Goal: Find specific page/section: Find specific page/section

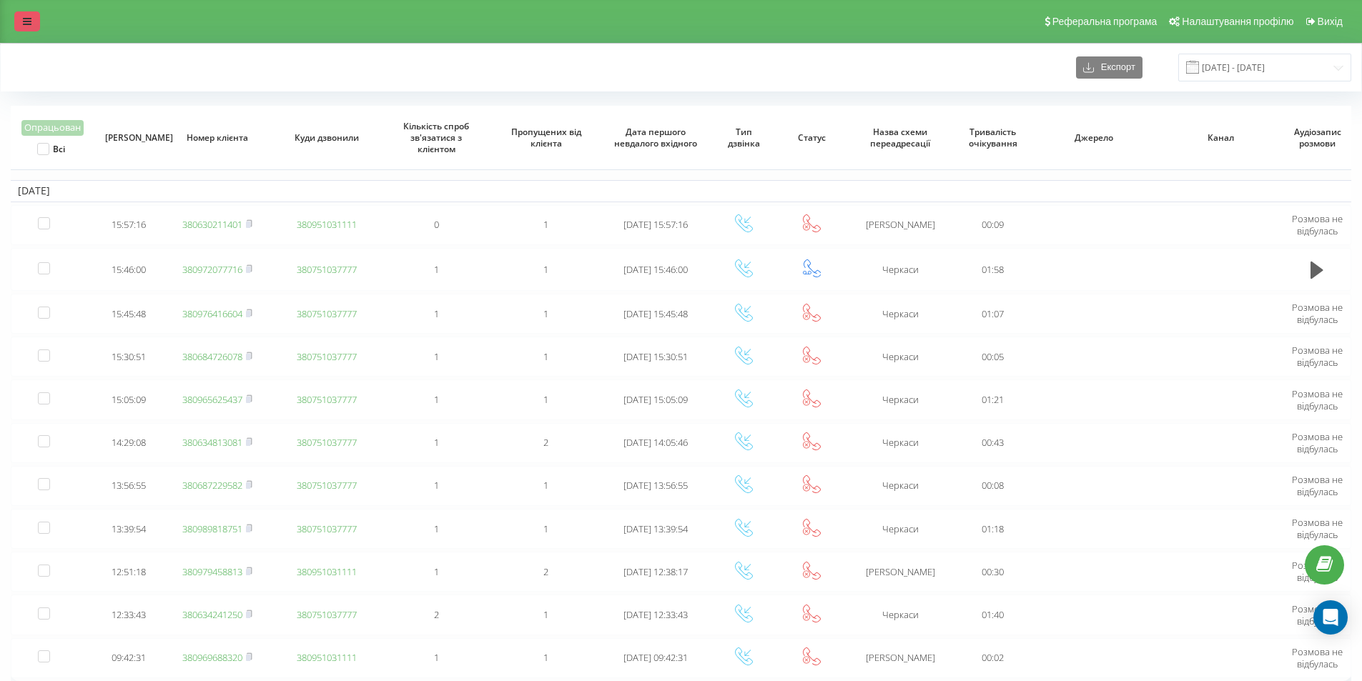
click at [24, 26] on link at bounding box center [27, 21] width 26 height 20
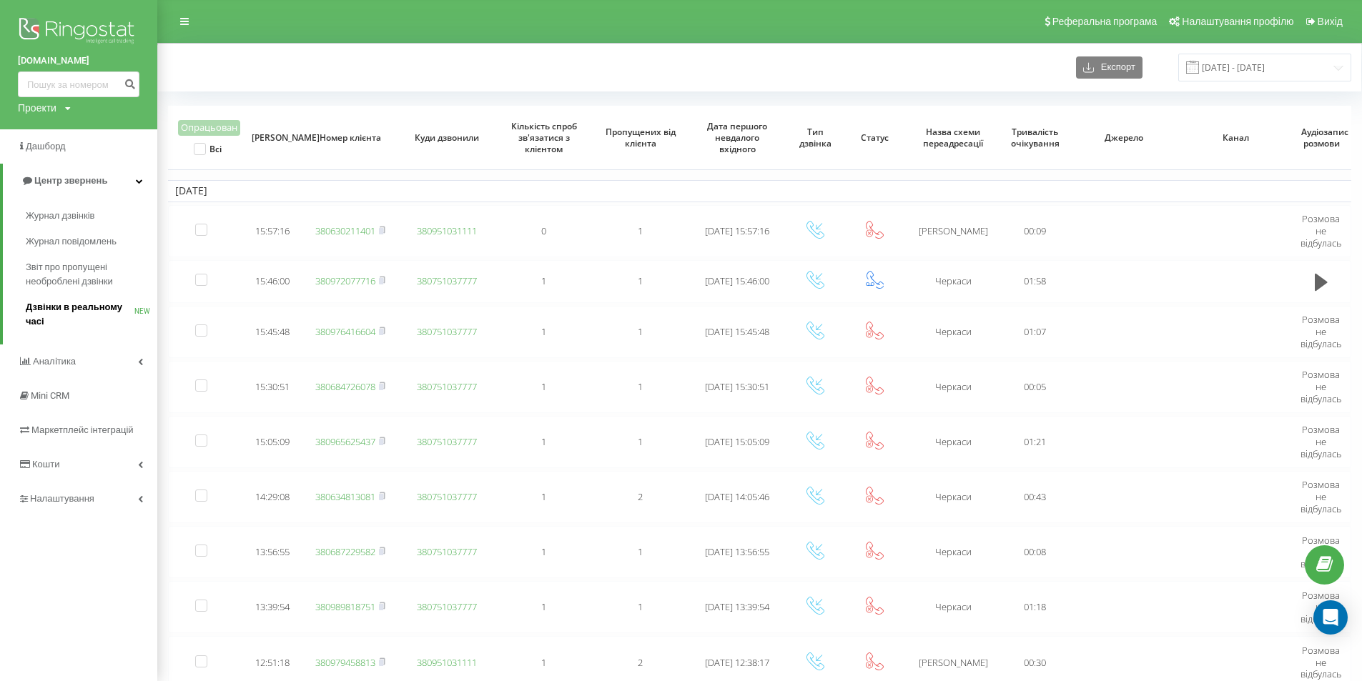
click at [58, 315] on span "Дзвінки в реальному часі" at bounding box center [80, 314] width 109 height 29
click at [60, 301] on span "Дзвінки в реальному часі" at bounding box center [80, 314] width 109 height 29
click at [59, 307] on span "Дзвінки в реальному часі" at bounding box center [80, 314] width 109 height 29
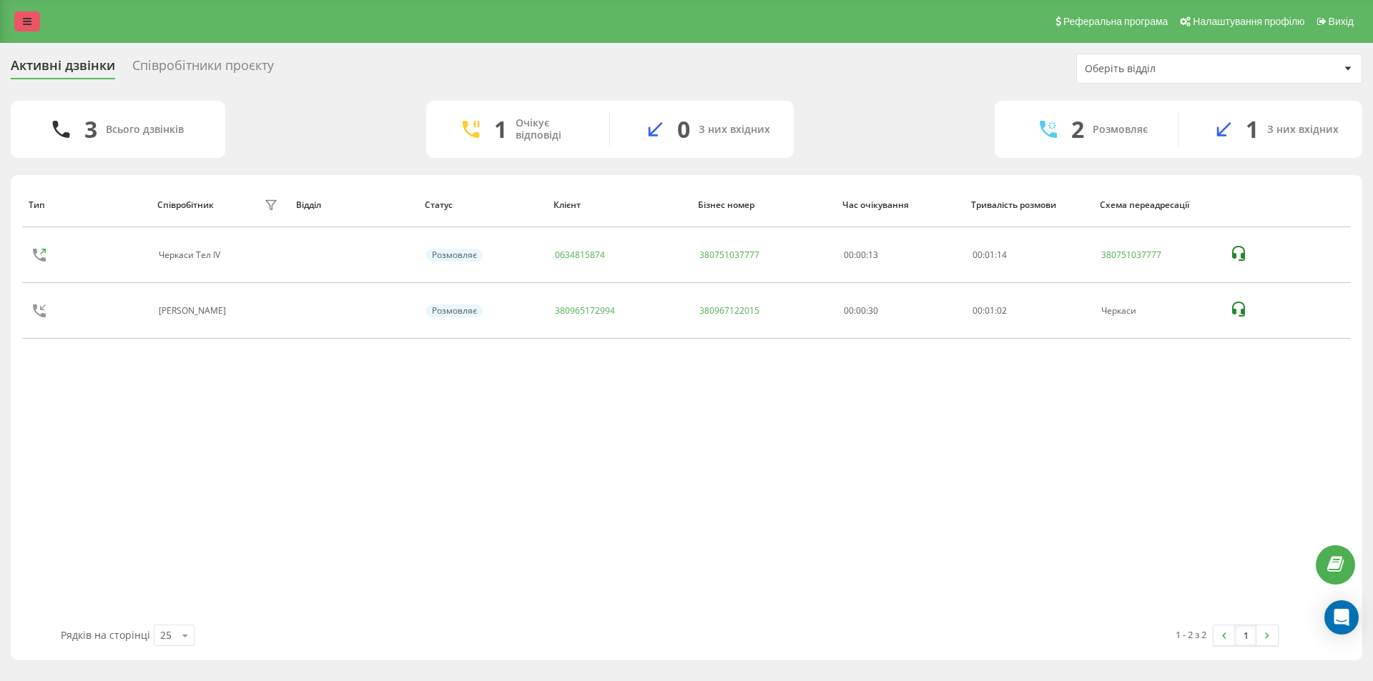
click at [29, 19] on icon at bounding box center [27, 21] width 9 height 10
